Goal: Task Accomplishment & Management: Manage account settings

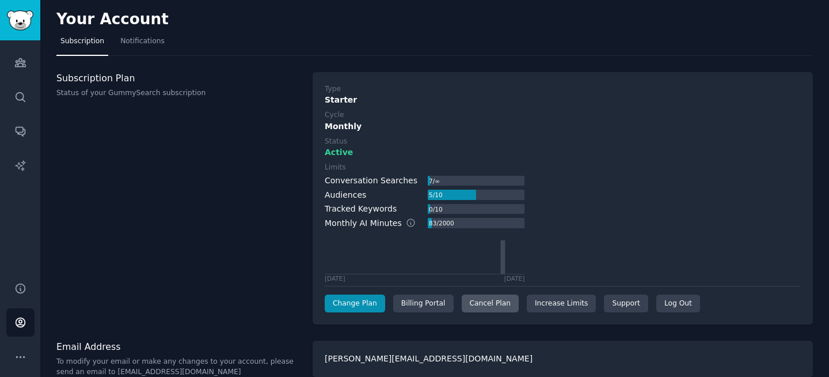
click at [481, 304] on div "Cancel Plan" at bounding box center [490, 303] width 57 height 18
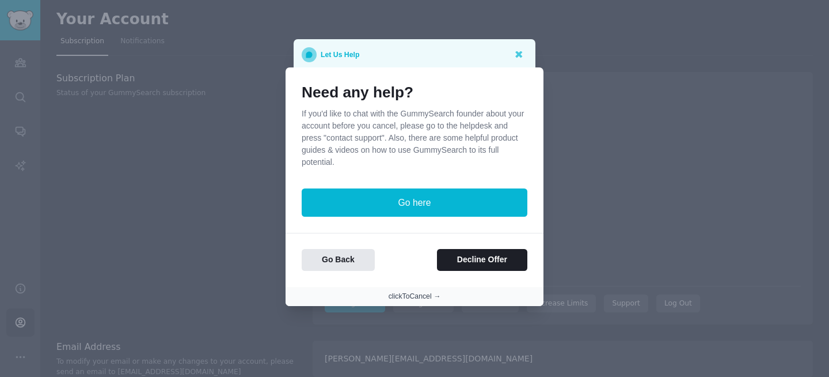
click at [416, 298] on button "clickToCancel →" at bounding box center [415, 296] width 52 height 10
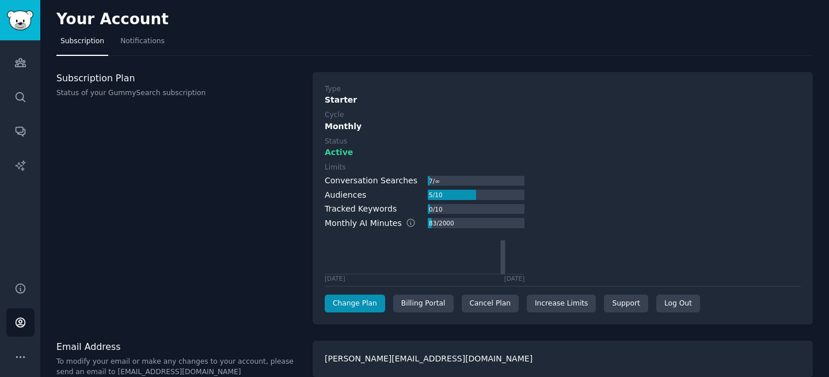
scroll to position [16, 0]
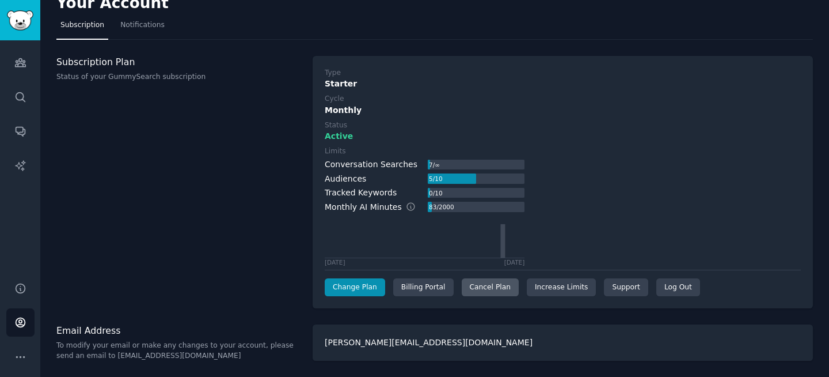
click at [492, 283] on div "Cancel Plan" at bounding box center [490, 287] width 57 height 18
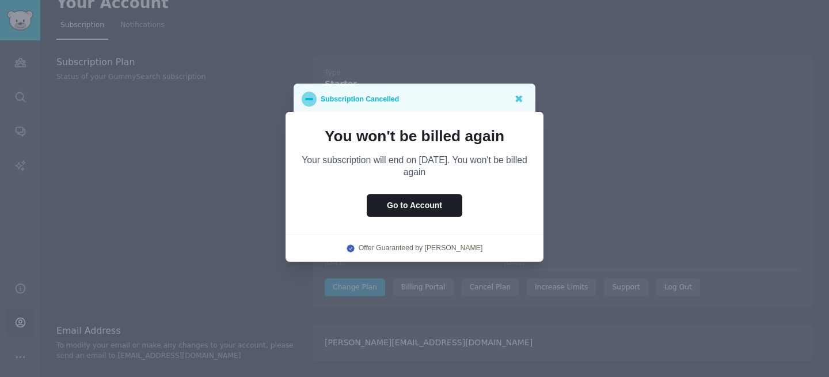
click at [170, 181] on div at bounding box center [414, 188] width 829 height 377
